Goal: Task Accomplishment & Management: Manage account settings

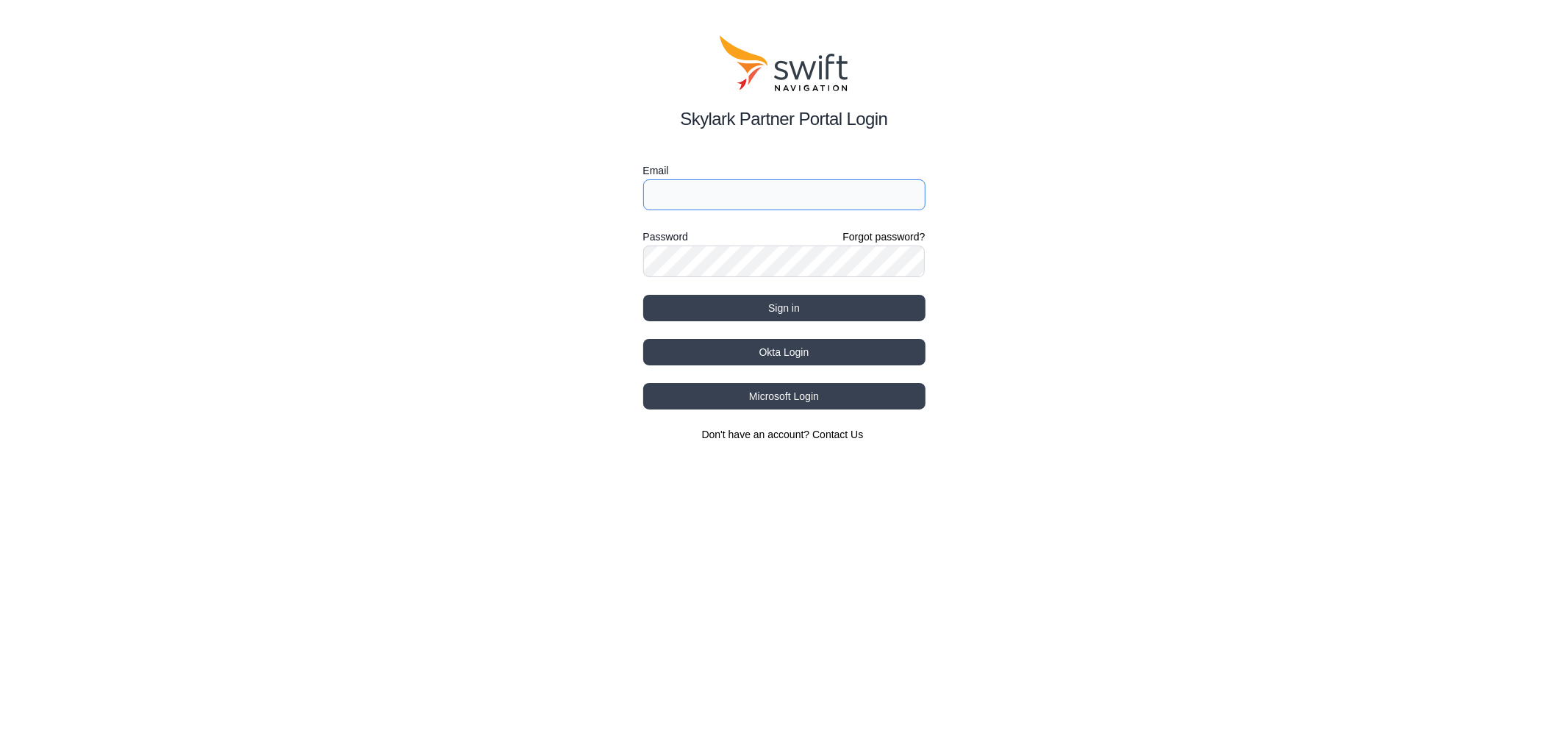
click at [727, 192] on input "Email" at bounding box center [784, 195] width 282 height 31
type input "[EMAIL_ADDRESS][PERSON_NAME][DOMAIN_NAME]"
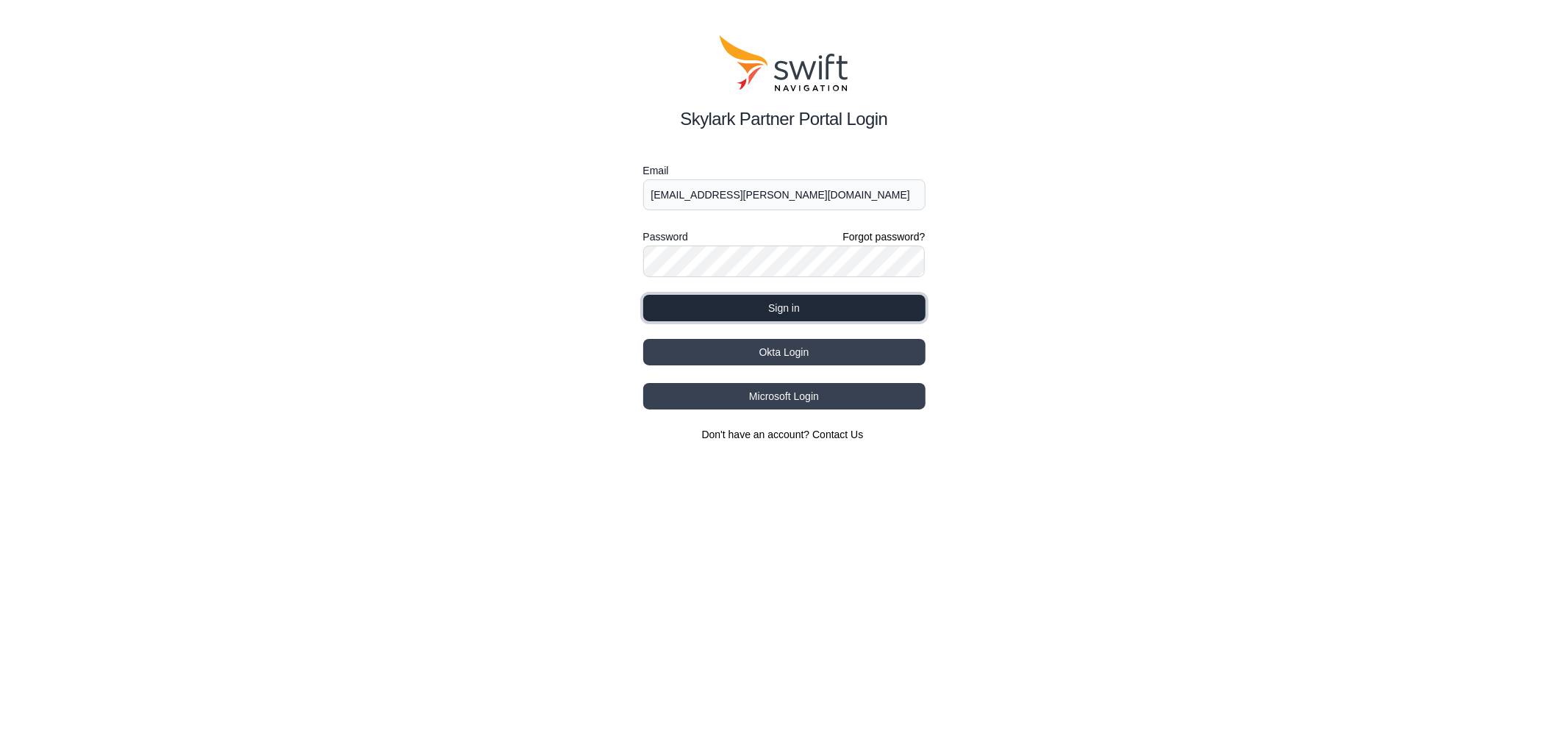
click at [721, 306] on button "Sign in" at bounding box center [784, 309] width 282 height 27
select select
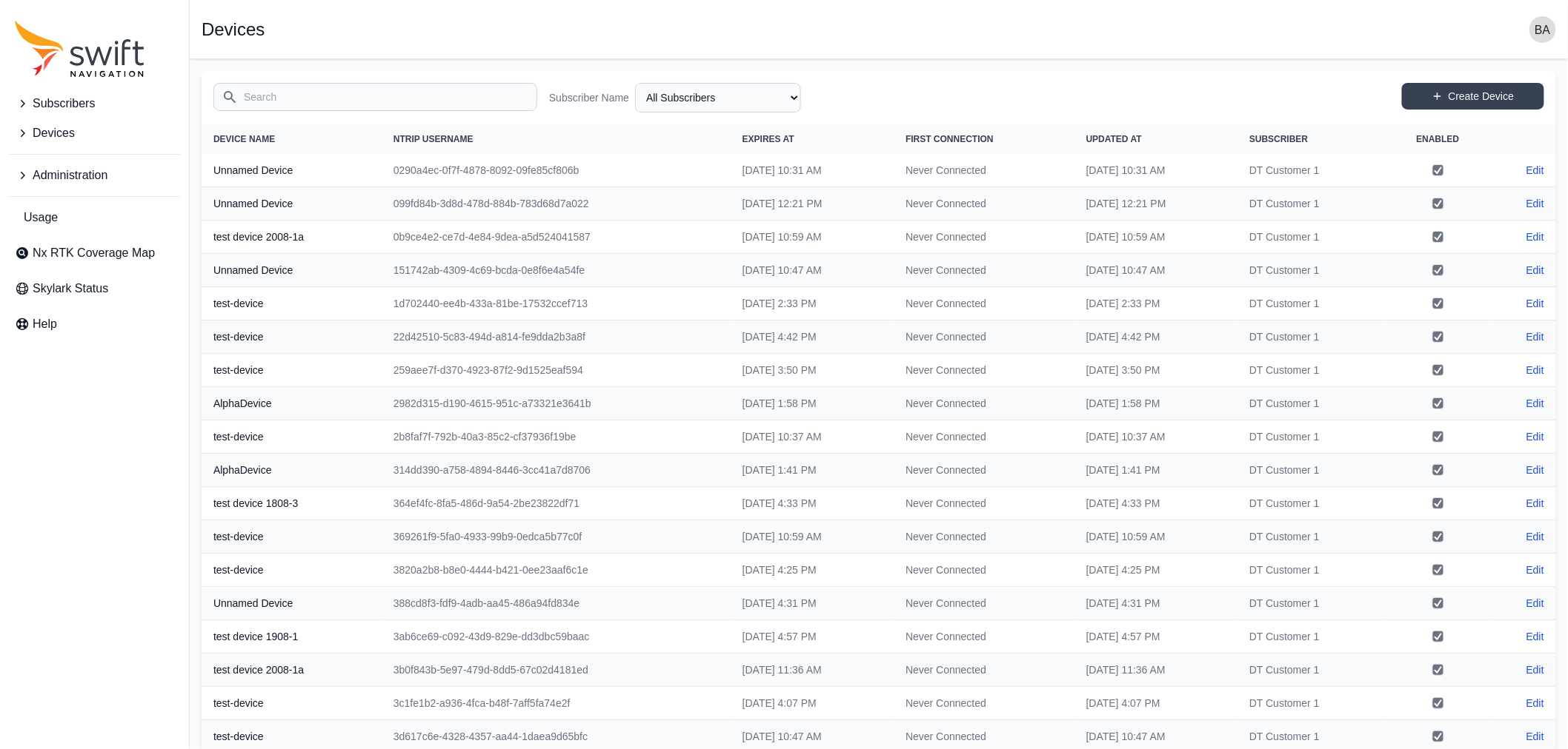
click at [68, 104] on span "Subscribers" at bounding box center [63, 104] width 62 height 18
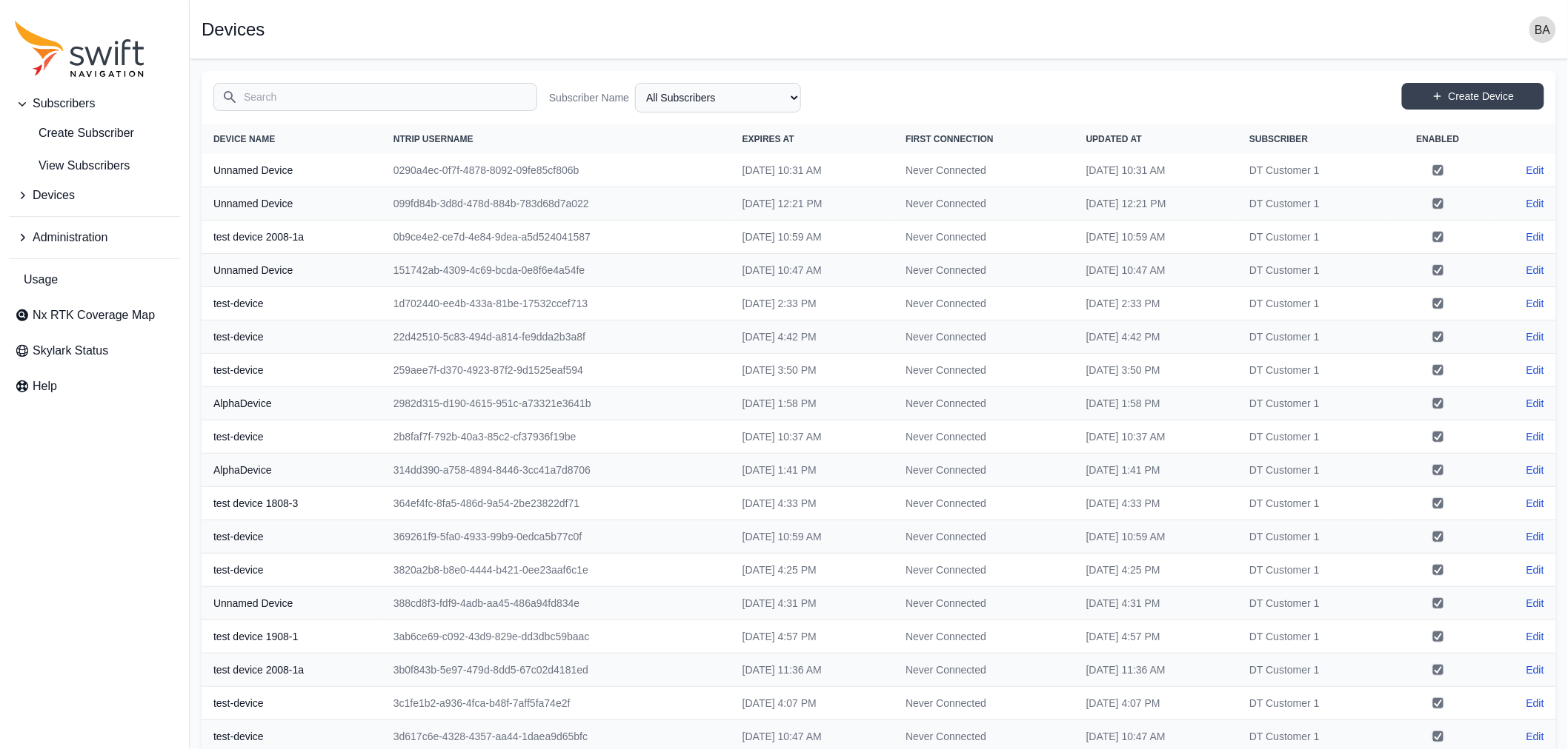
click at [62, 184] on button "Devices" at bounding box center [95, 195] width 171 height 29
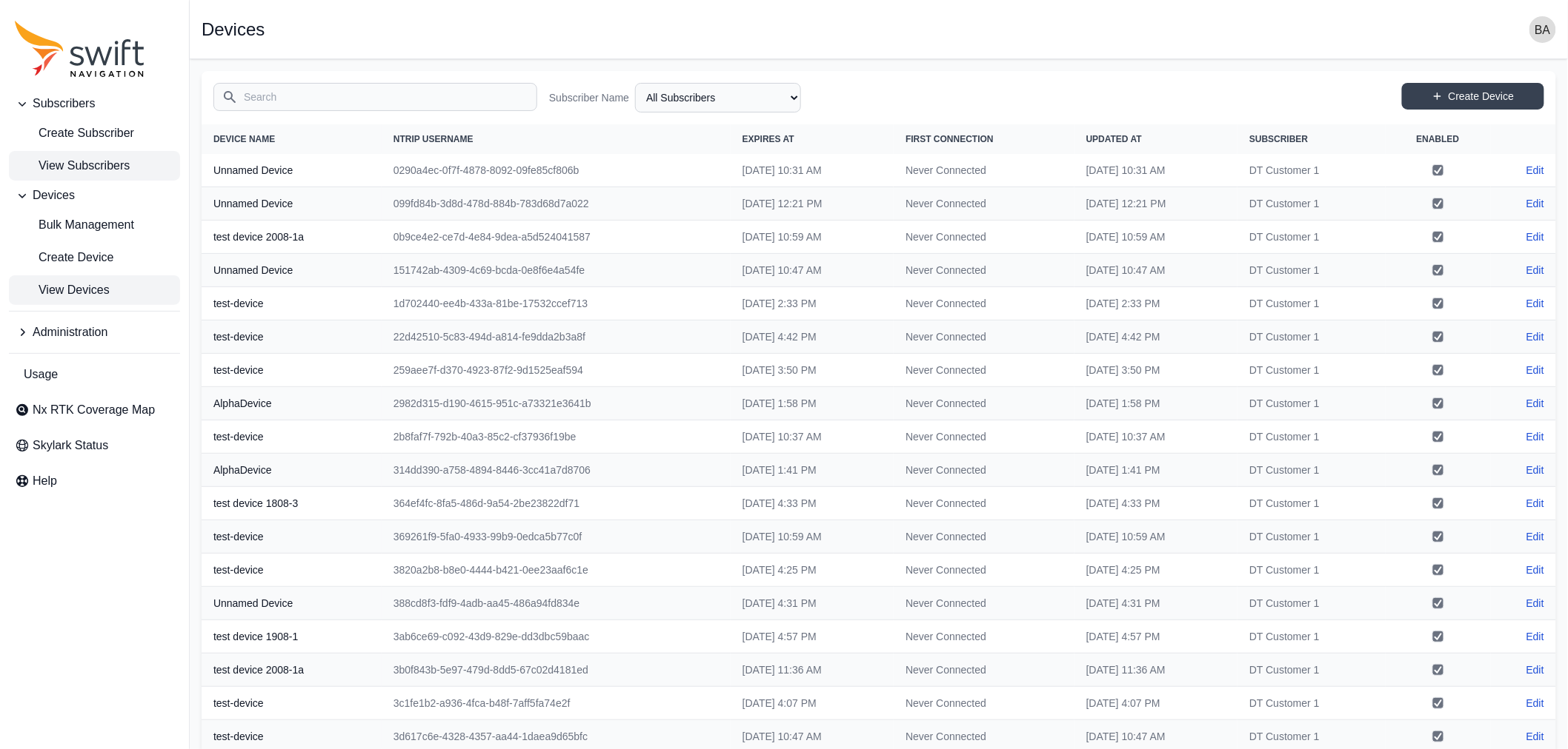
click at [83, 161] on span "View Subscribers" at bounding box center [72, 166] width 115 height 18
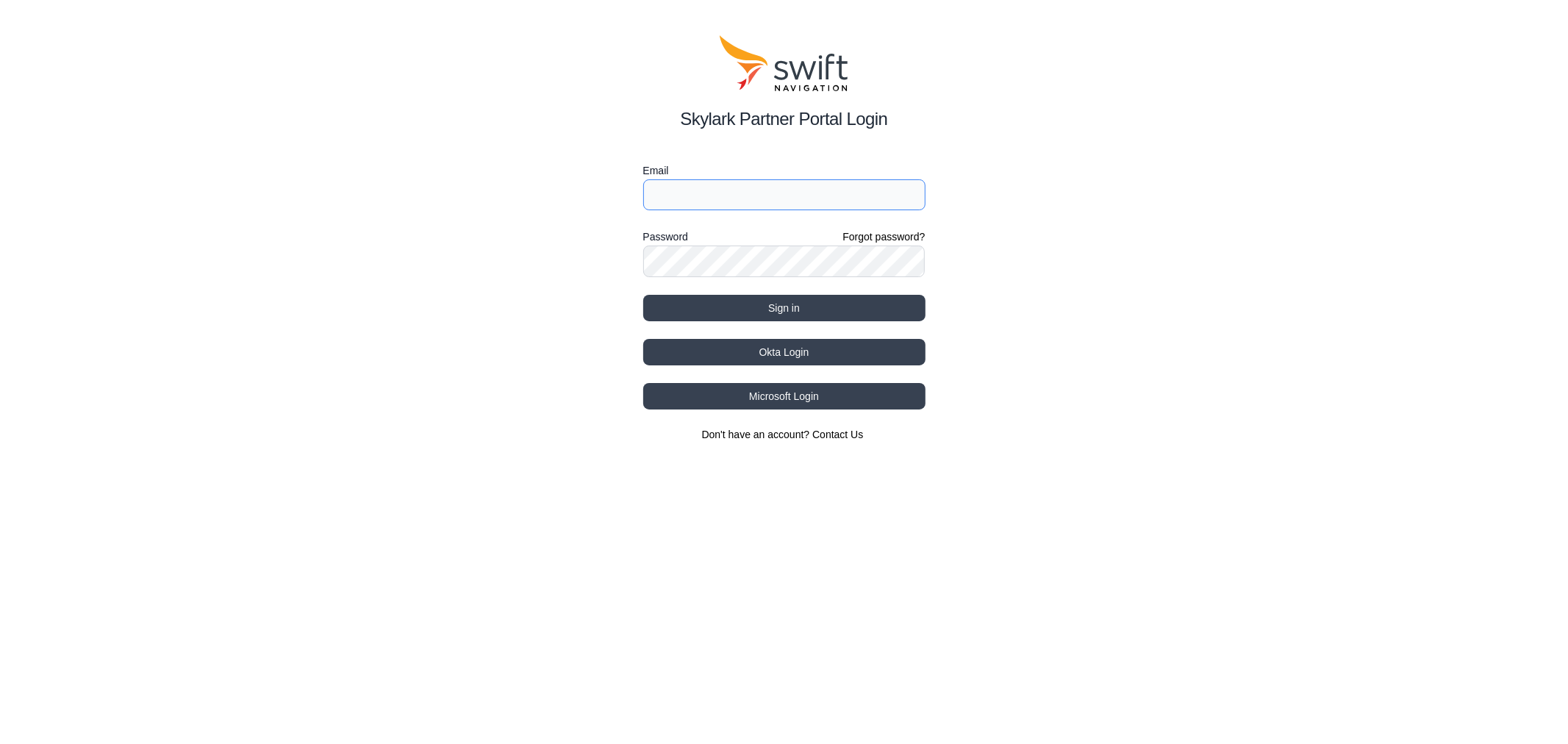
click at [680, 186] on input "Email" at bounding box center [784, 195] width 282 height 31
type input "[EMAIL_ADDRESS][PERSON_NAME][DOMAIN_NAME]"
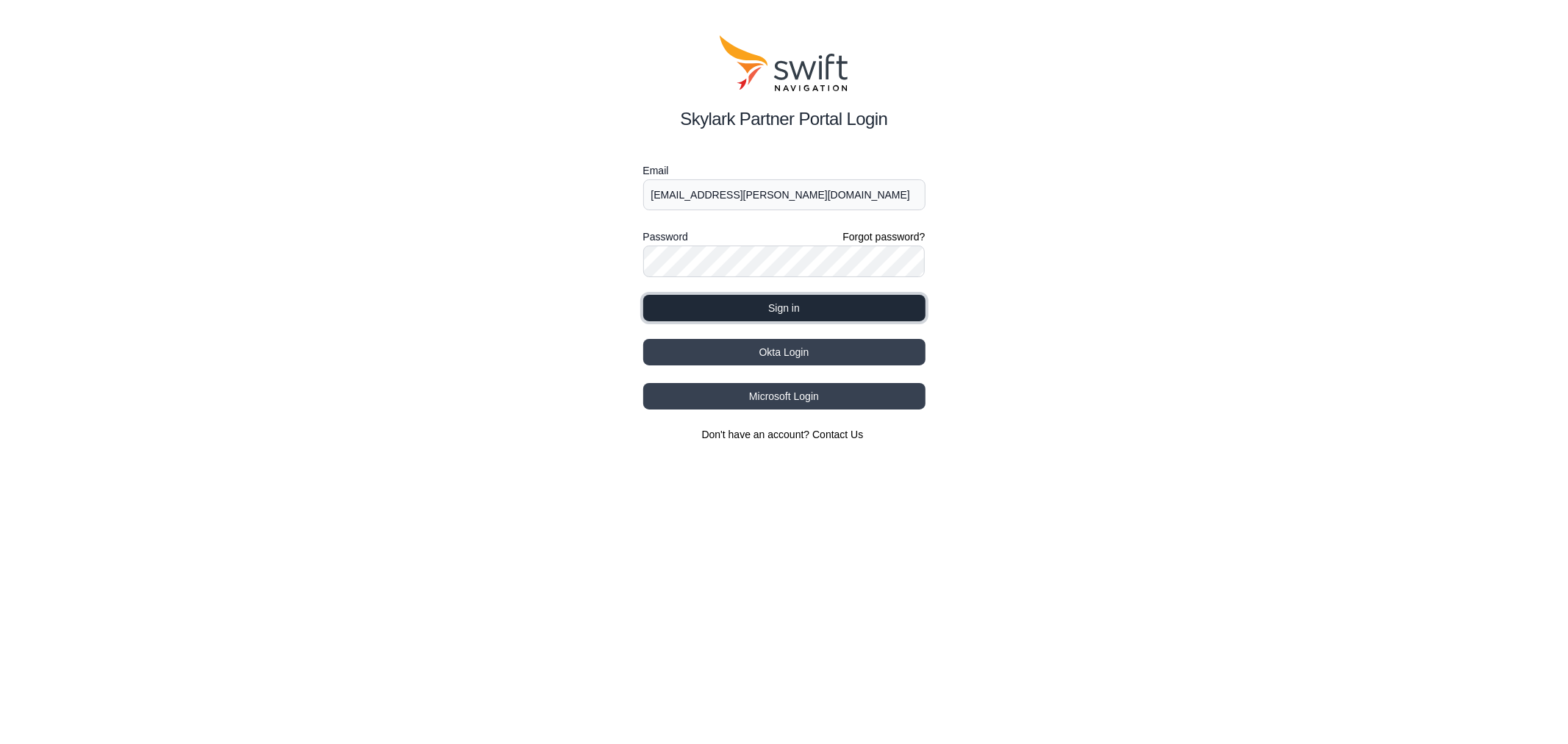
click at [844, 306] on button "Sign in" at bounding box center [784, 309] width 282 height 27
select select
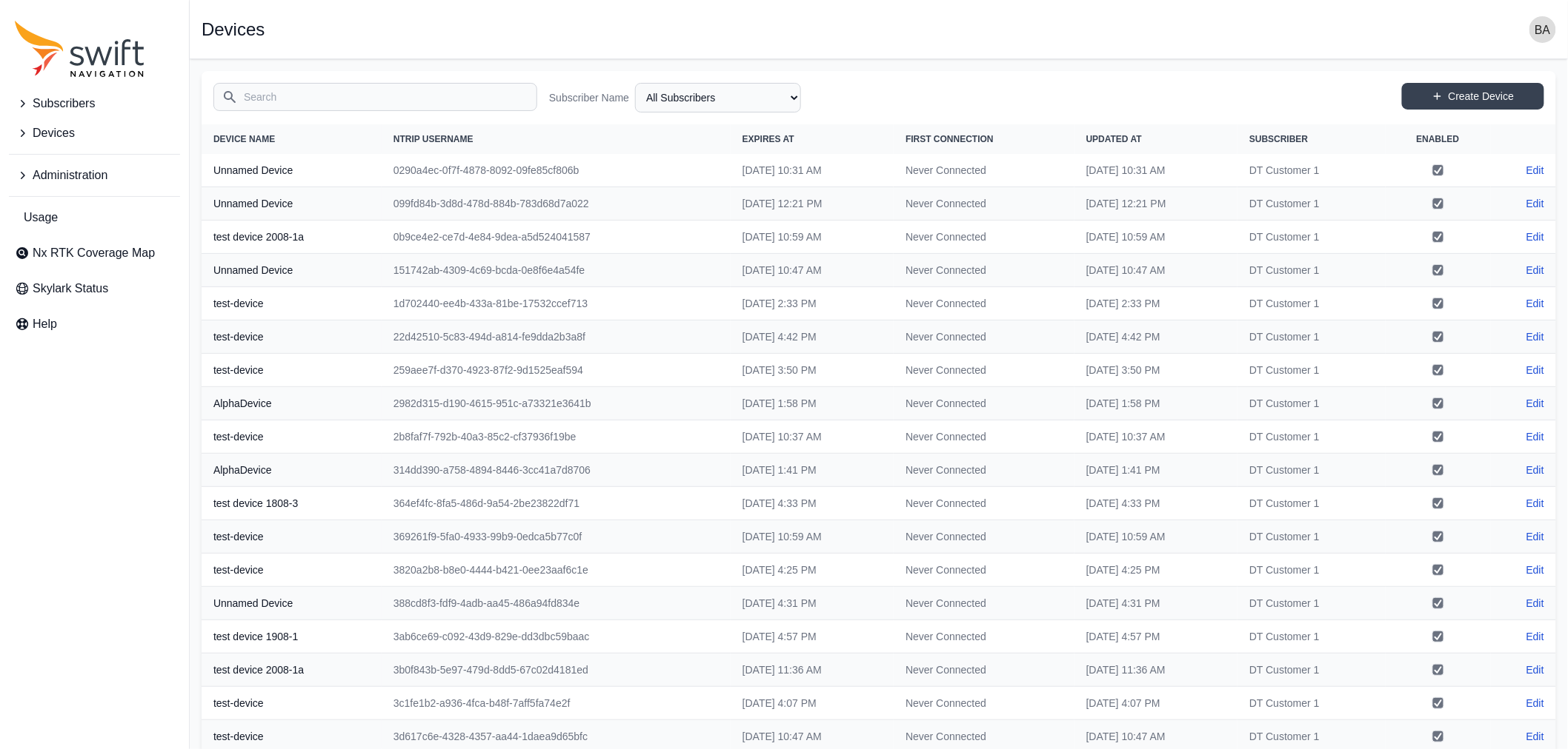
click at [50, 102] on span "Subscribers" at bounding box center [63, 104] width 62 height 18
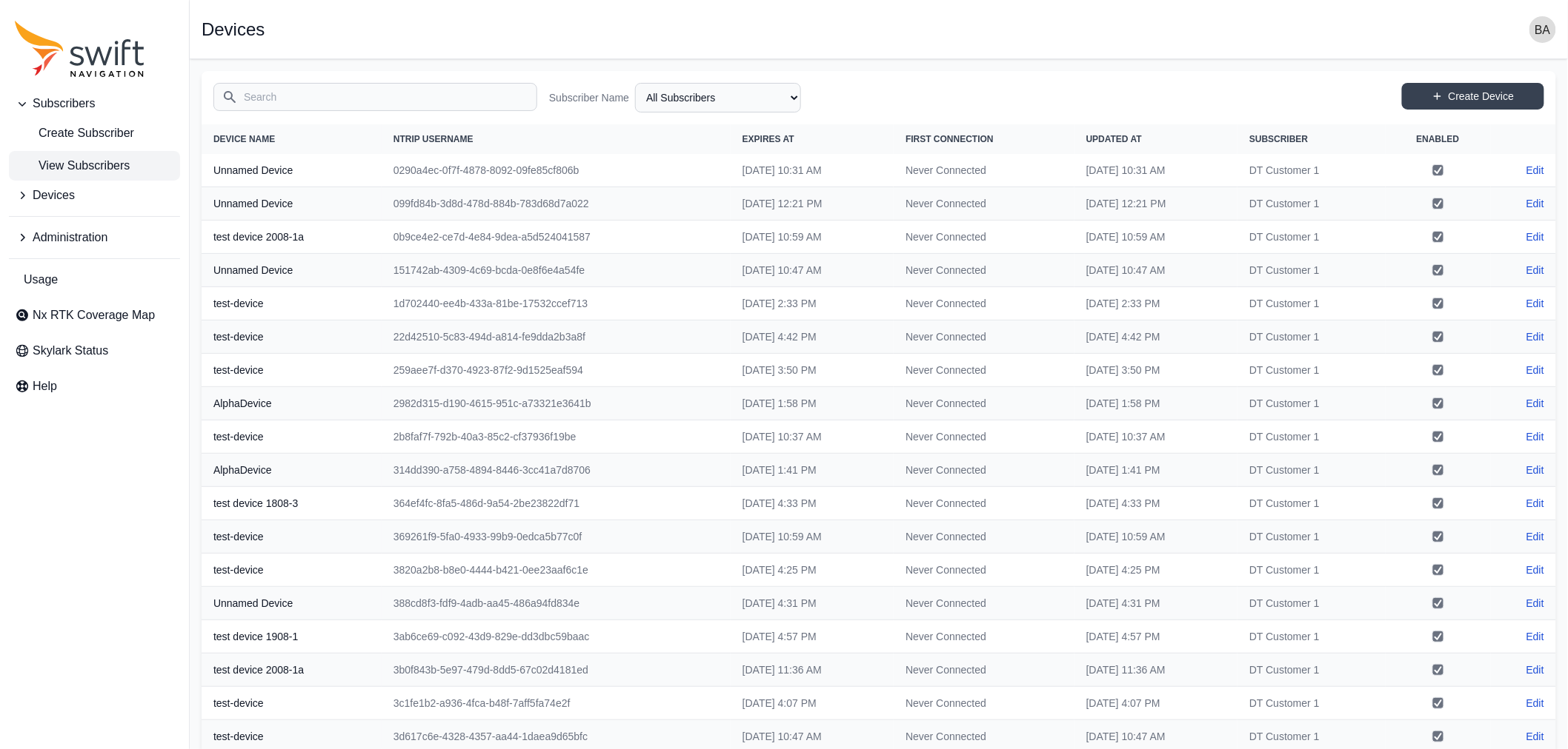
click at [79, 164] on span "View Subscribers" at bounding box center [72, 166] width 115 height 18
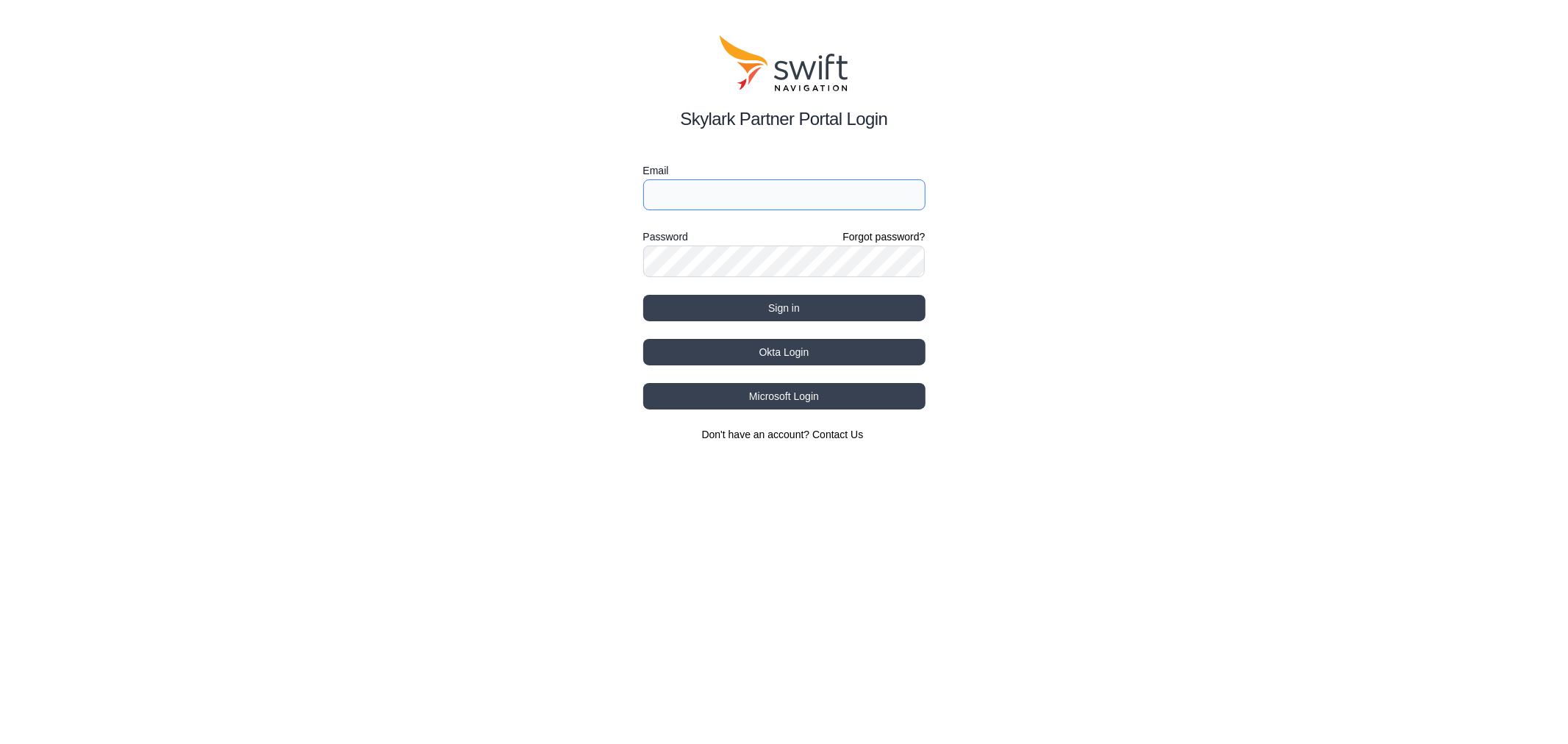
click at [729, 195] on input "Email" at bounding box center [784, 195] width 282 height 31
type input "[EMAIL_ADDRESS][PERSON_NAME][DOMAIN_NAME]"
